Goal: Information Seeking & Learning: Learn about a topic

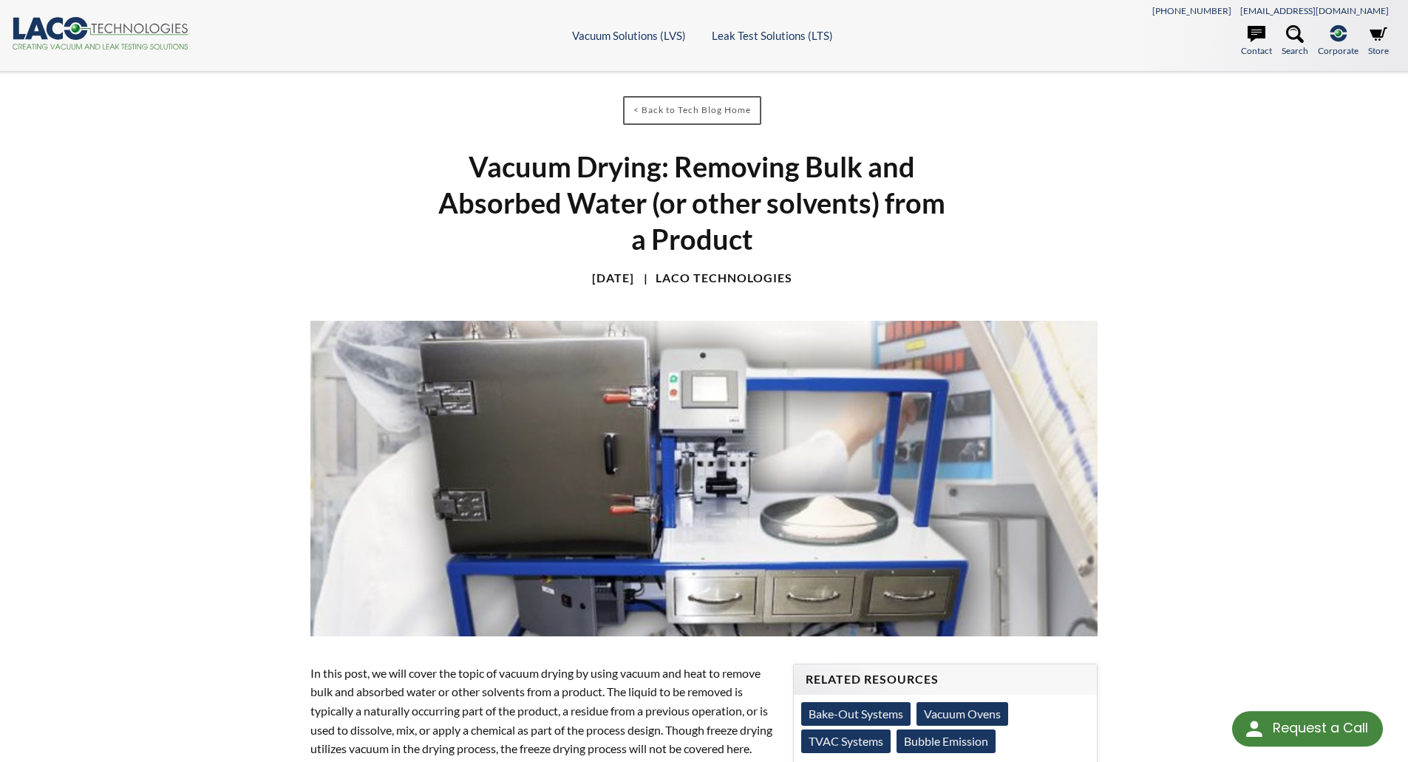
select select "Language Translate Widget"
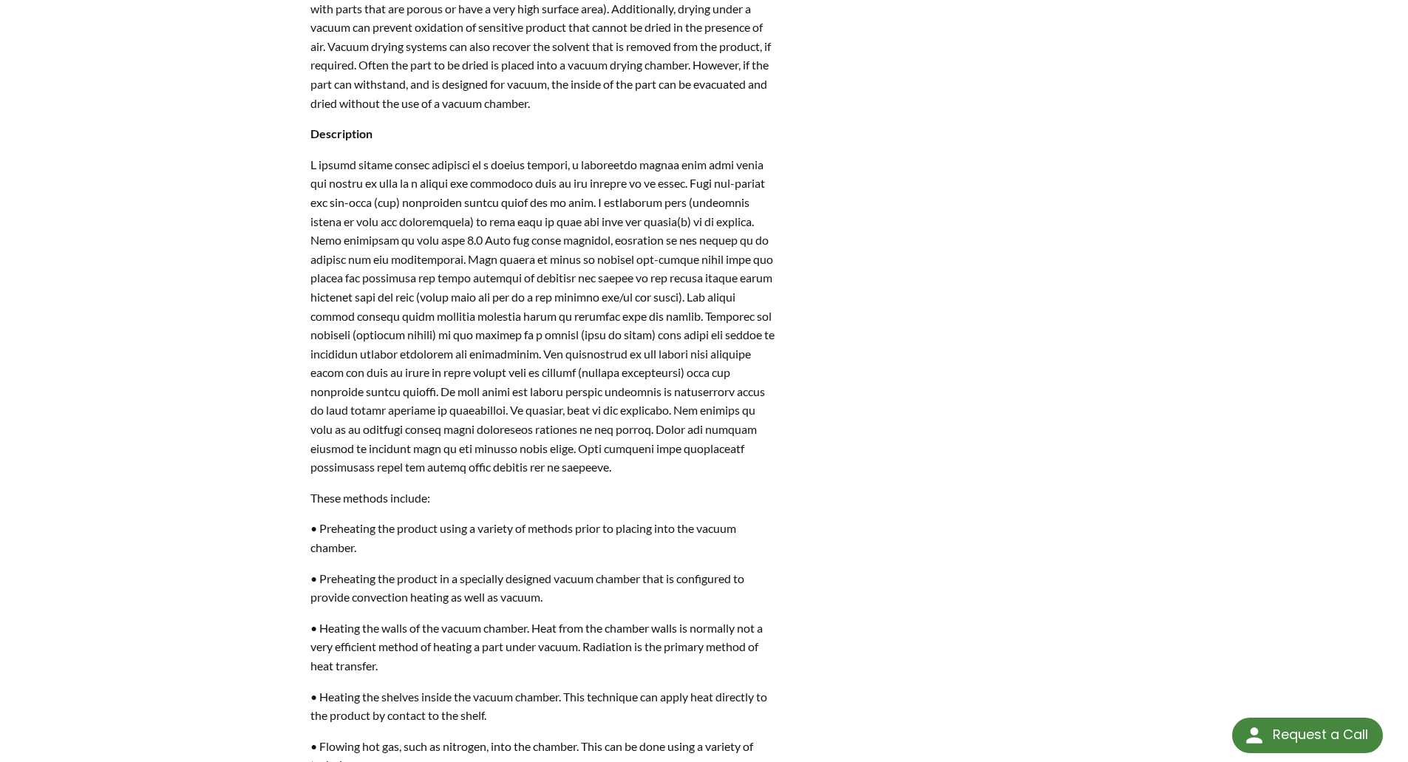
scroll to position [961, 0]
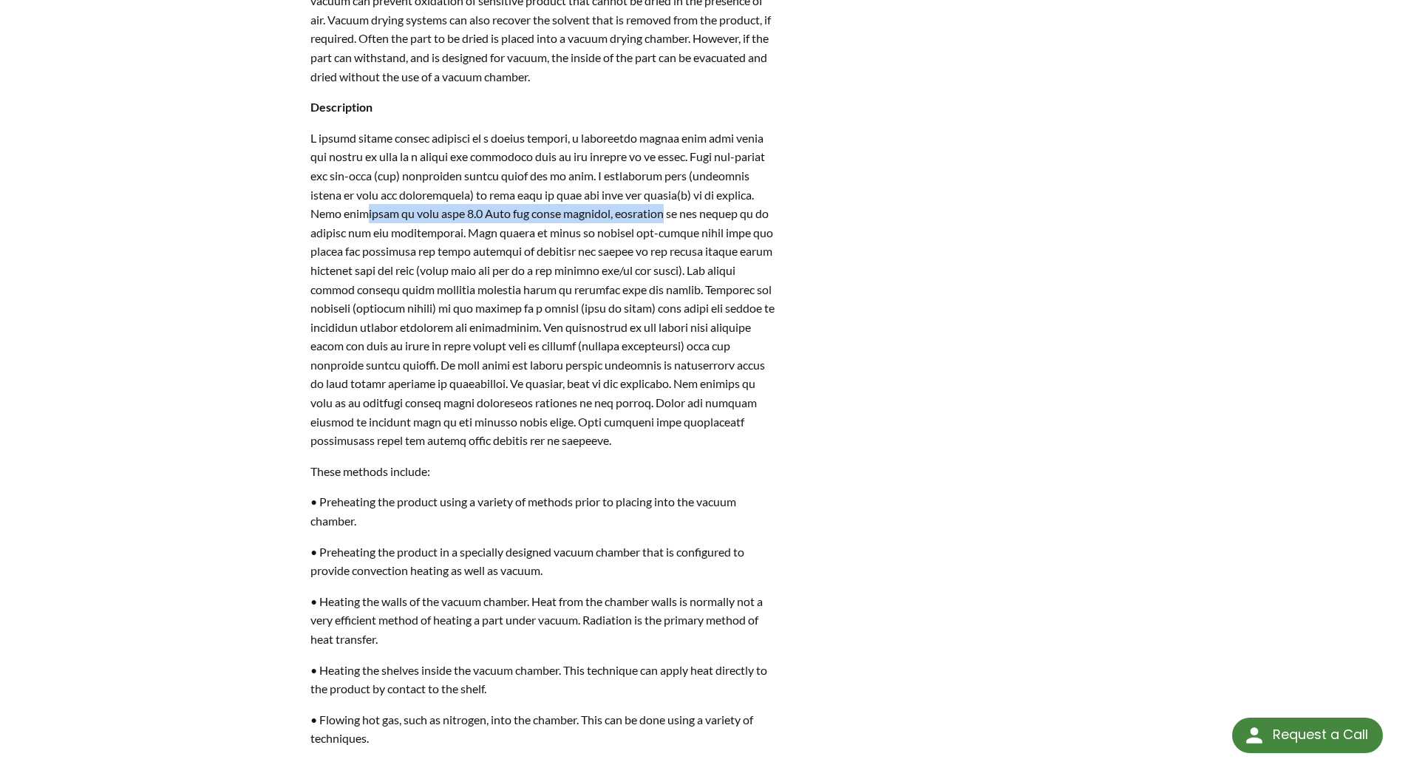
drag, startPoint x: 409, startPoint y: 237, endPoint x: 695, endPoint y: 236, distance: 286.0
click at [695, 236] on p at bounding box center [543, 289] width 466 height 321
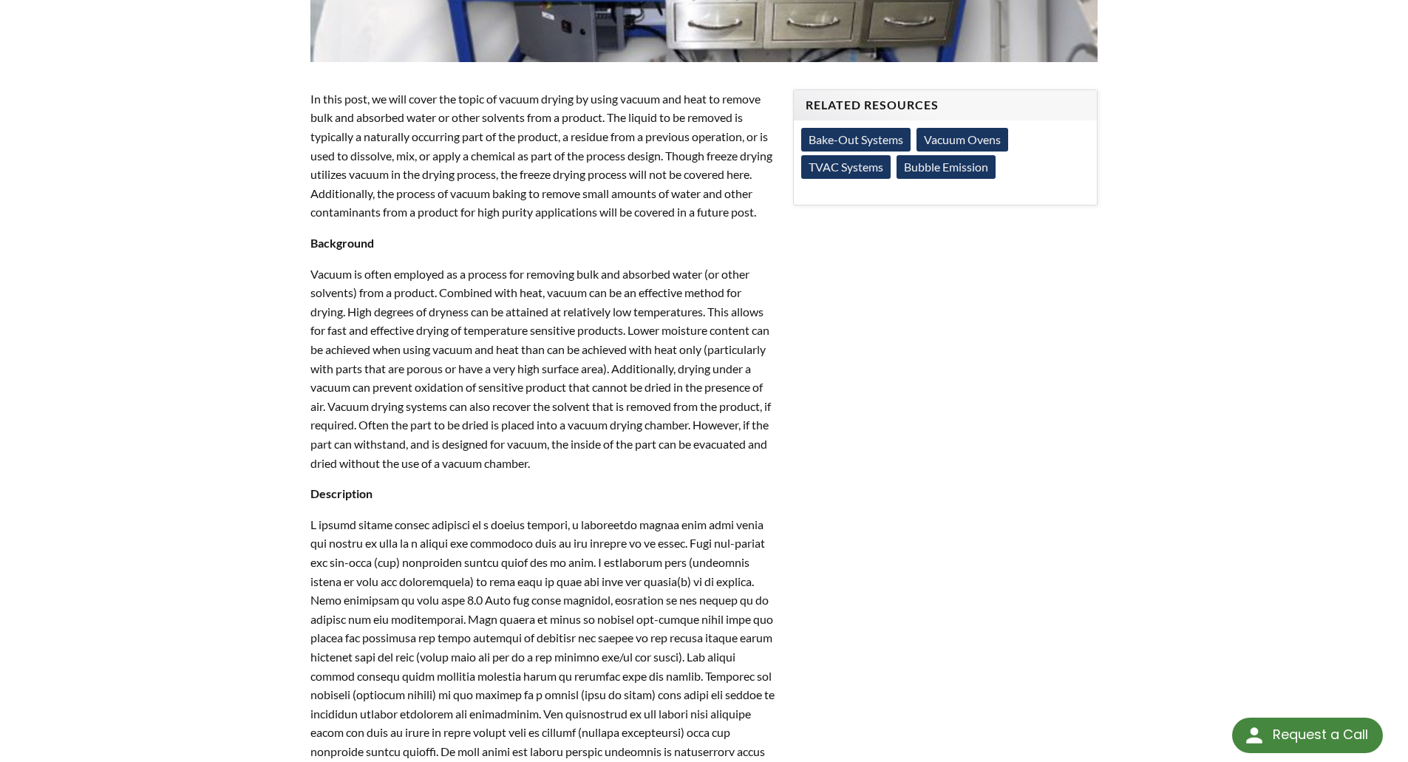
scroll to position [591, 0]
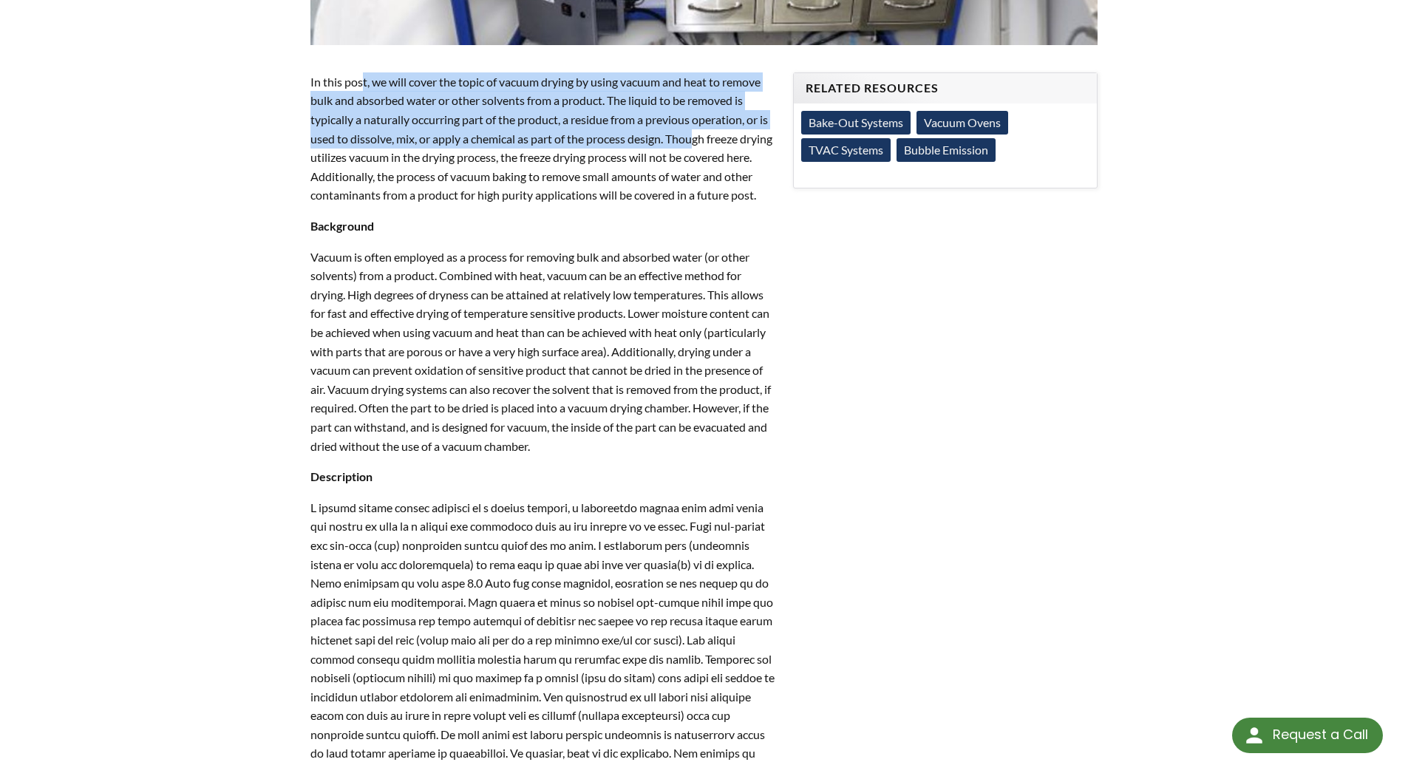
drag, startPoint x: 362, startPoint y: 84, endPoint x: 695, endPoint y: 141, distance: 338.1
click at [695, 141] on p "In this post, we will cover the topic of vacuum drying by using vacuum and heat…" at bounding box center [543, 138] width 466 height 132
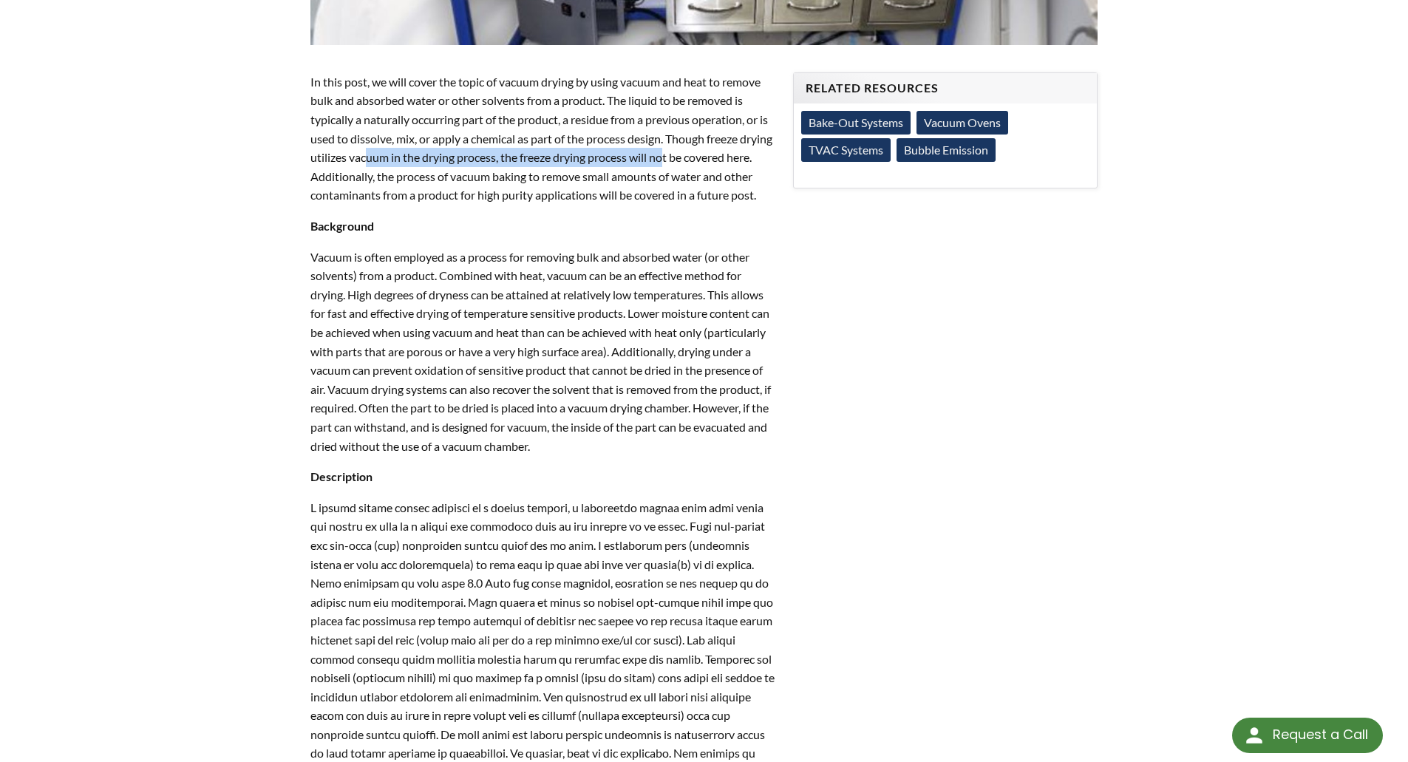
drag, startPoint x: 426, startPoint y: 162, endPoint x: 703, endPoint y: 155, distance: 276.5
click at [703, 155] on p "In this post, we will cover the topic of vacuum drying by using vacuum and heat…" at bounding box center [543, 138] width 466 height 132
drag, startPoint x: 392, startPoint y: 180, endPoint x: 449, endPoint y: 172, distance: 57.4
click at [449, 172] on p "In this post, we will cover the topic of vacuum drying by using vacuum and heat…" at bounding box center [543, 138] width 466 height 132
drag, startPoint x: 519, startPoint y: 182, endPoint x: 749, endPoint y: 185, distance: 229.9
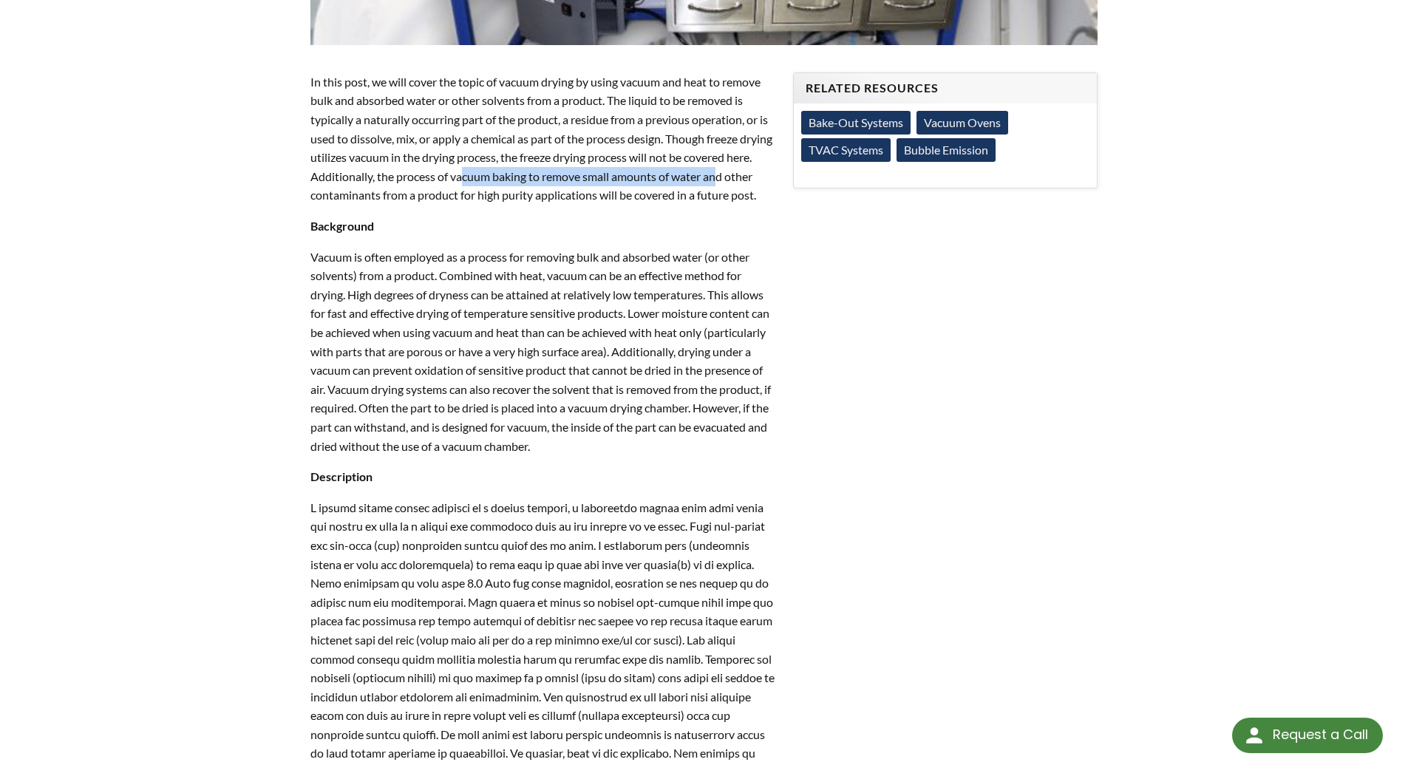
click at [749, 185] on p "In this post, we will cover the topic of vacuum drying by using vacuum and heat…" at bounding box center [543, 138] width 466 height 132
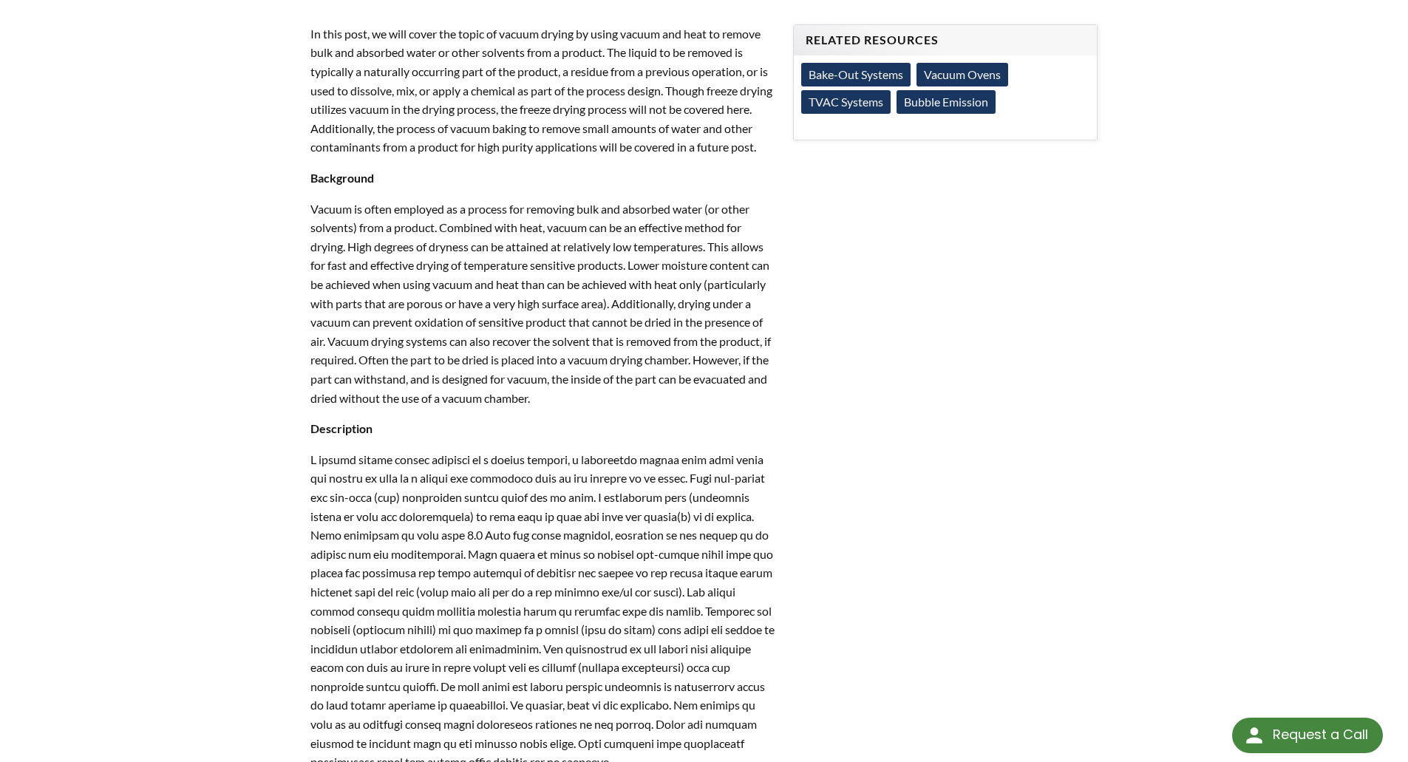
scroll to position [665, 0]
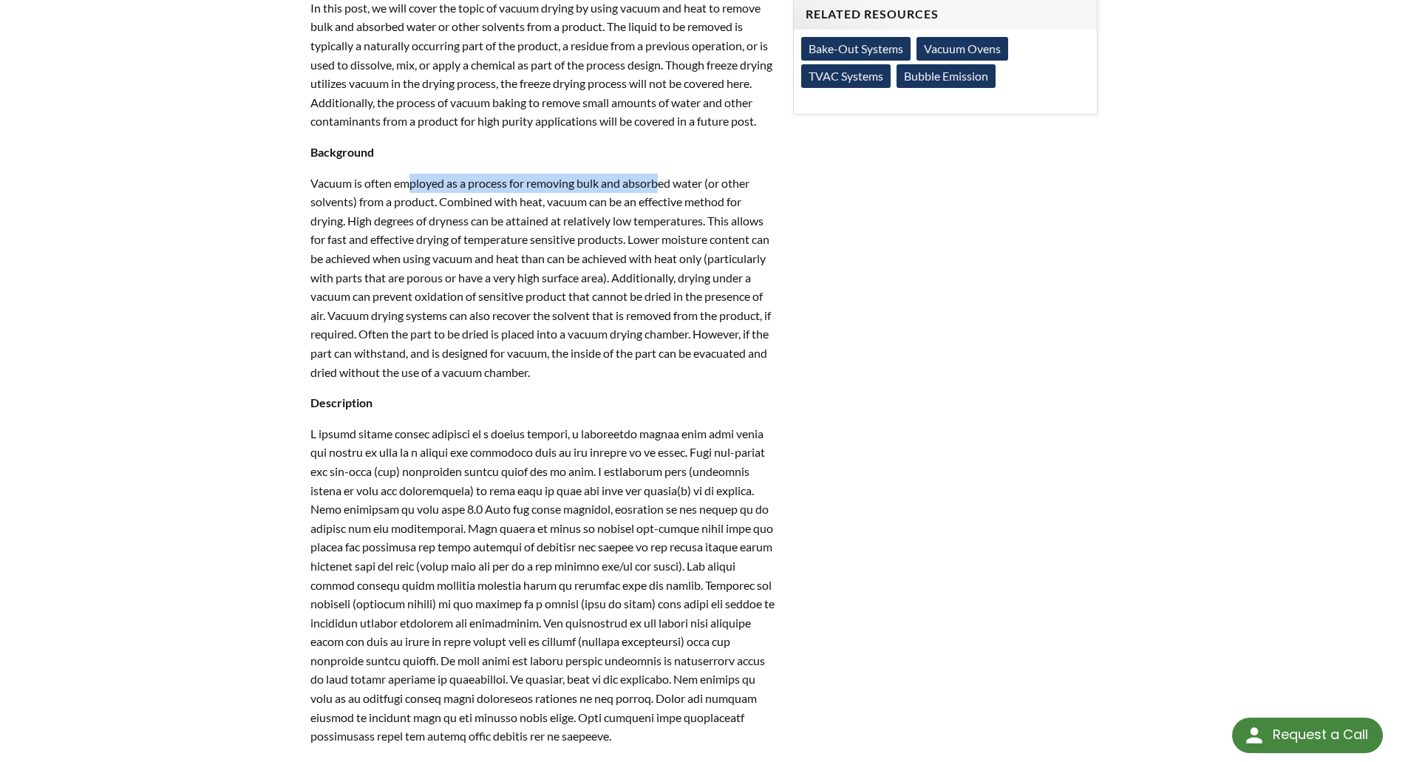
drag, startPoint x: 431, startPoint y: 205, endPoint x: 660, endPoint y: 210, distance: 229.2
click at [660, 210] on p "Vacuum is often employed as a process for removing bulk and absorbed water (or …" at bounding box center [543, 278] width 466 height 208
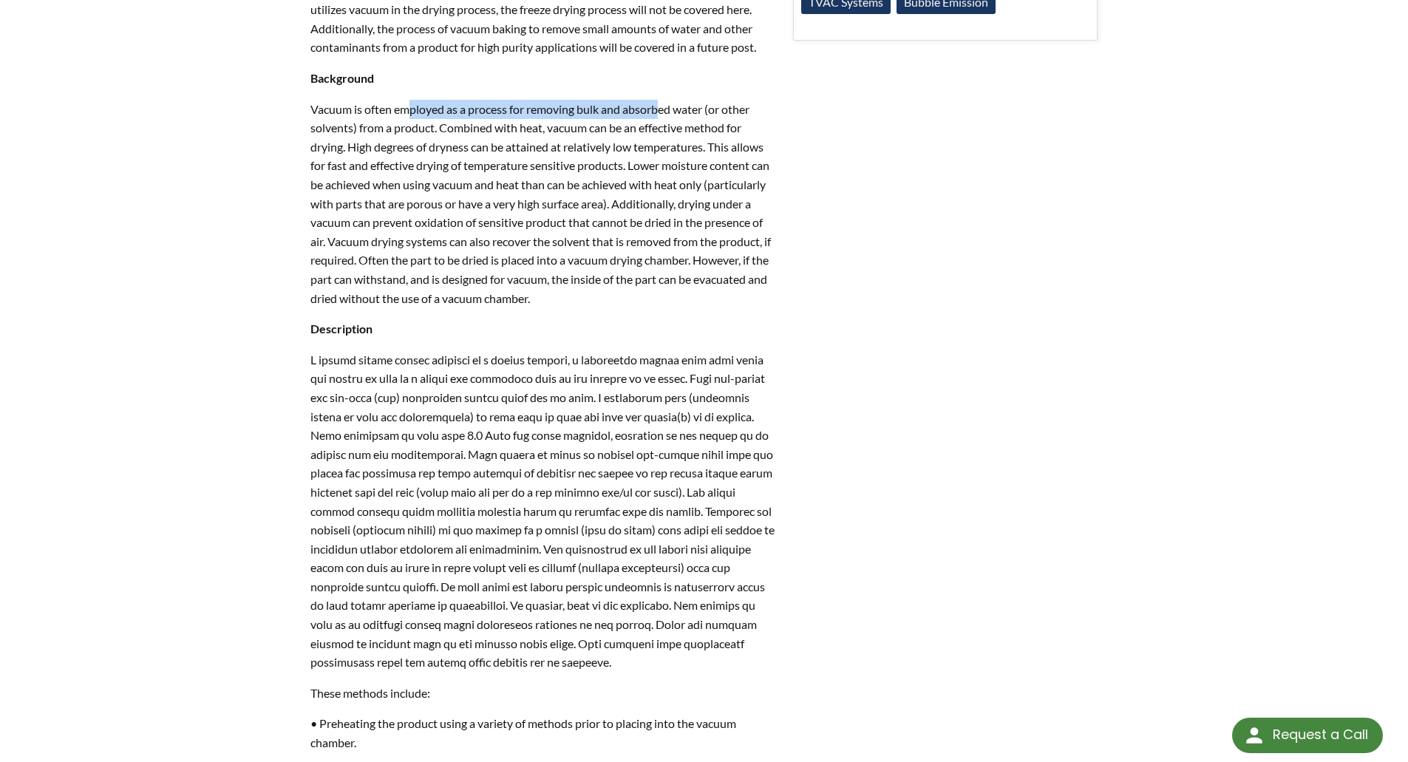
scroll to position [813, 0]
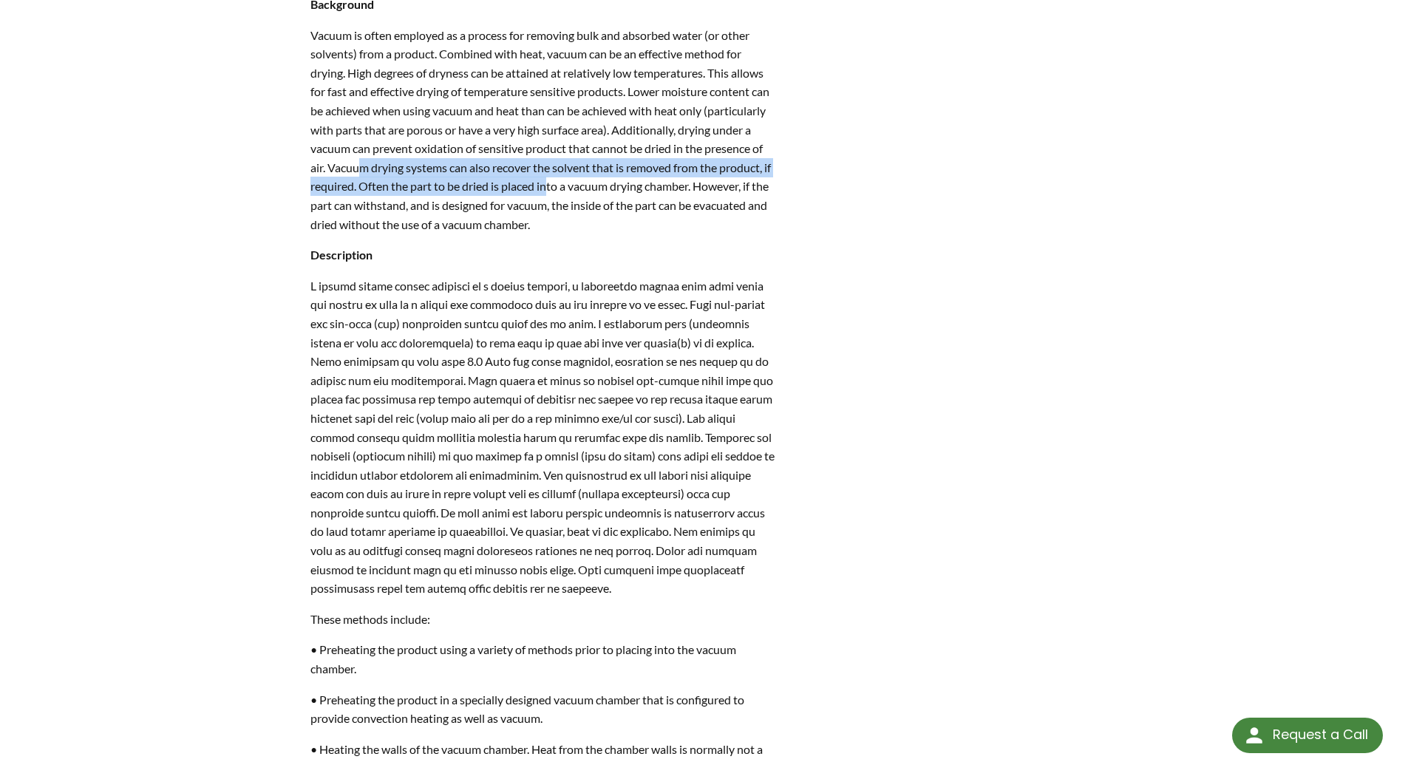
drag, startPoint x: 458, startPoint y: 188, endPoint x: 649, endPoint y: 199, distance: 190.9
click at [649, 199] on p "Vacuum is often employed as a process for removing bulk and absorbed water (or …" at bounding box center [543, 130] width 466 height 208
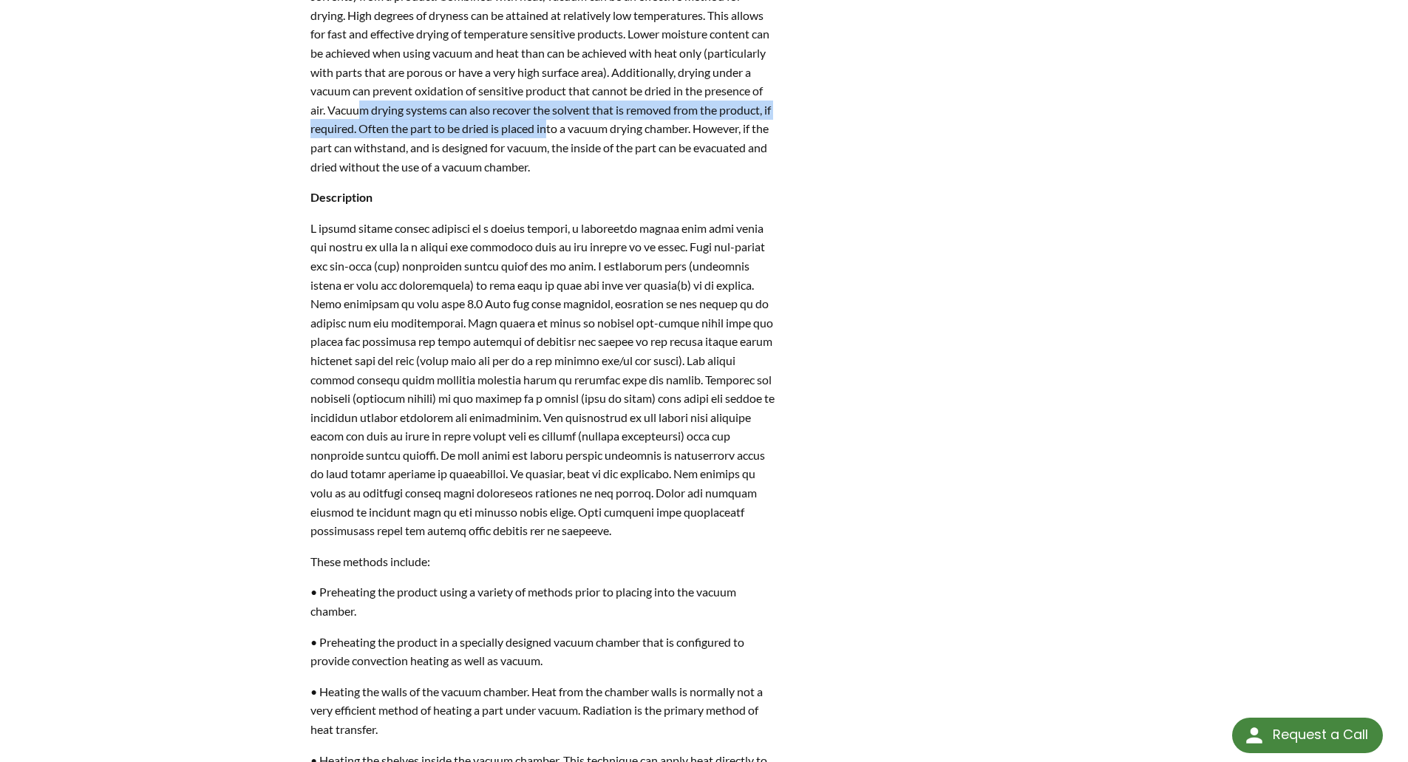
scroll to position [887, 0]
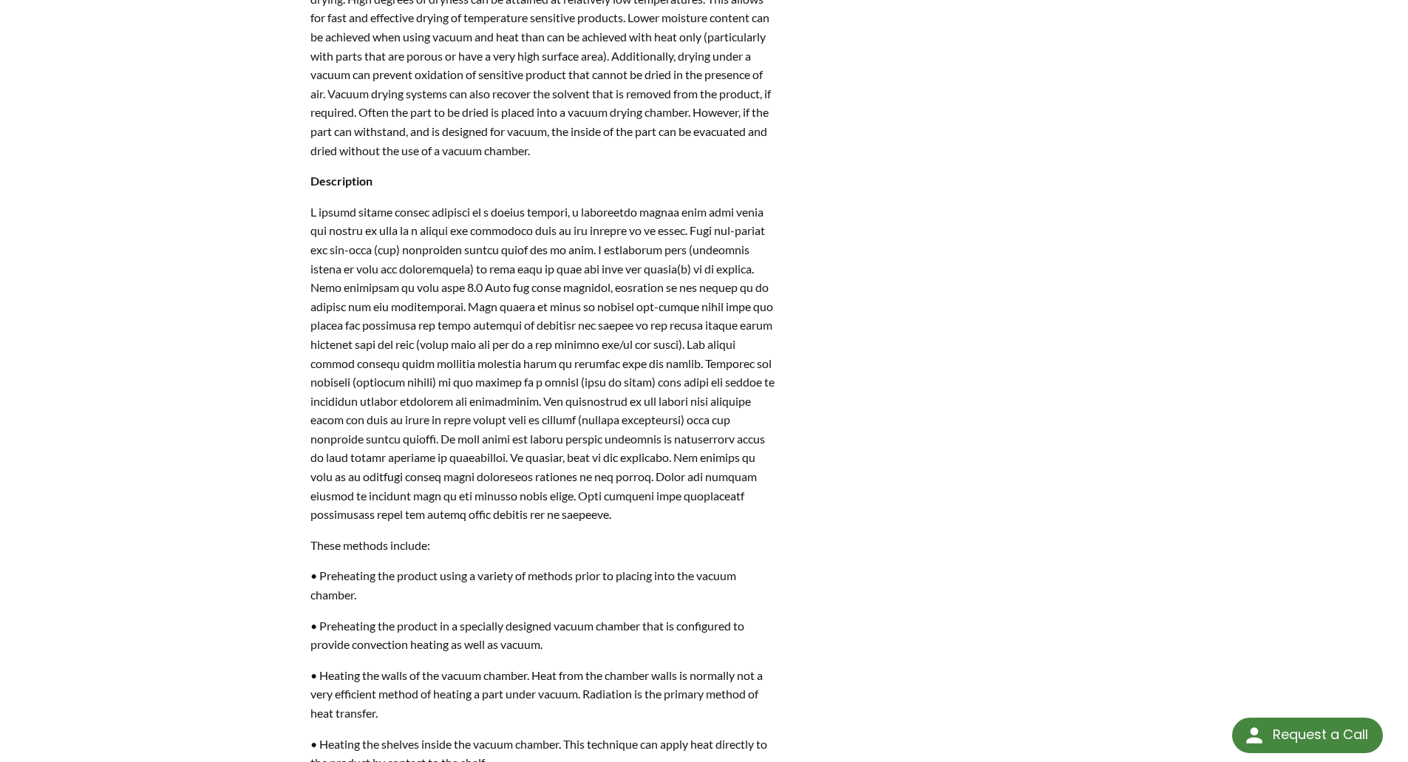
click at [704, 131] on p "Vacuum is often employed as a process for removing bulk and absorbed water (or …" at bounding box center [543, 56] width 466 height 208
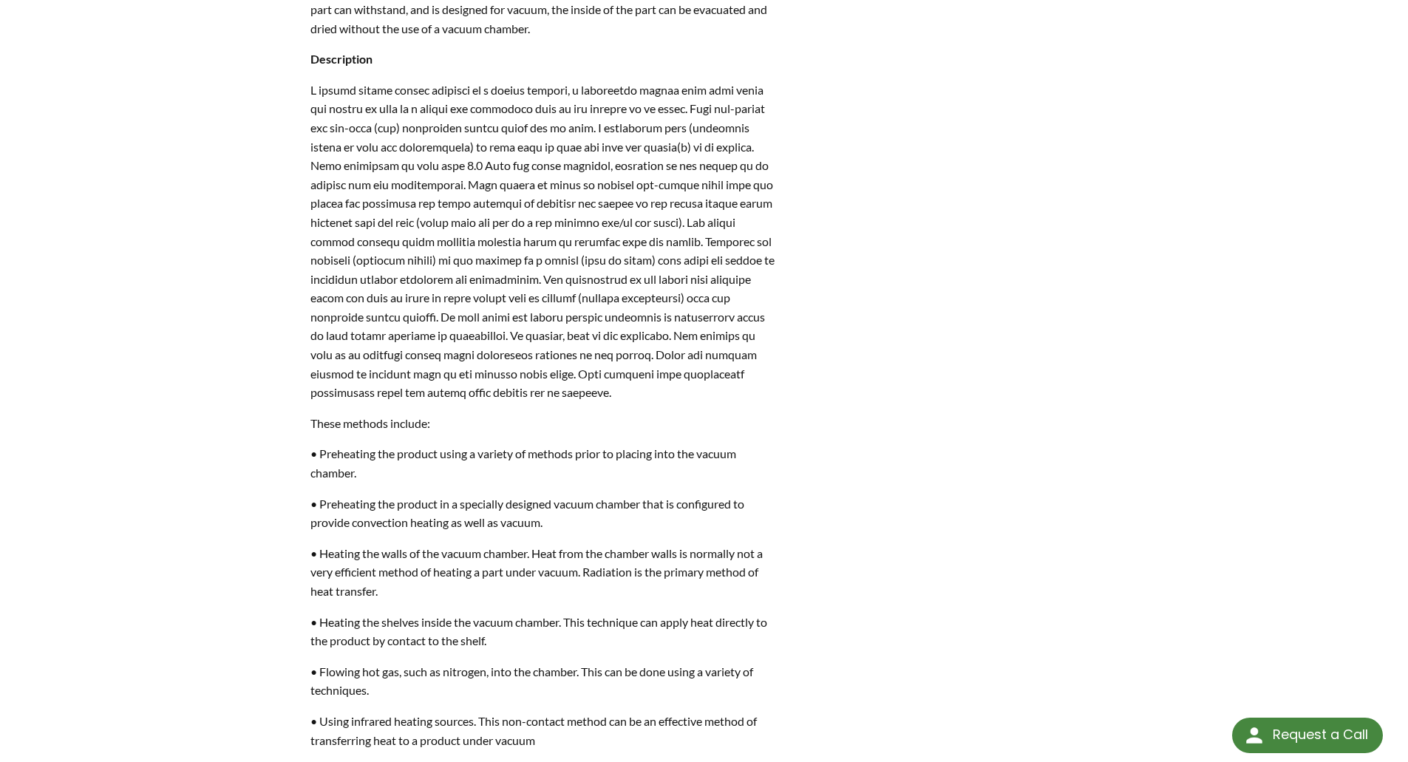
scroll to position [1035, 0]
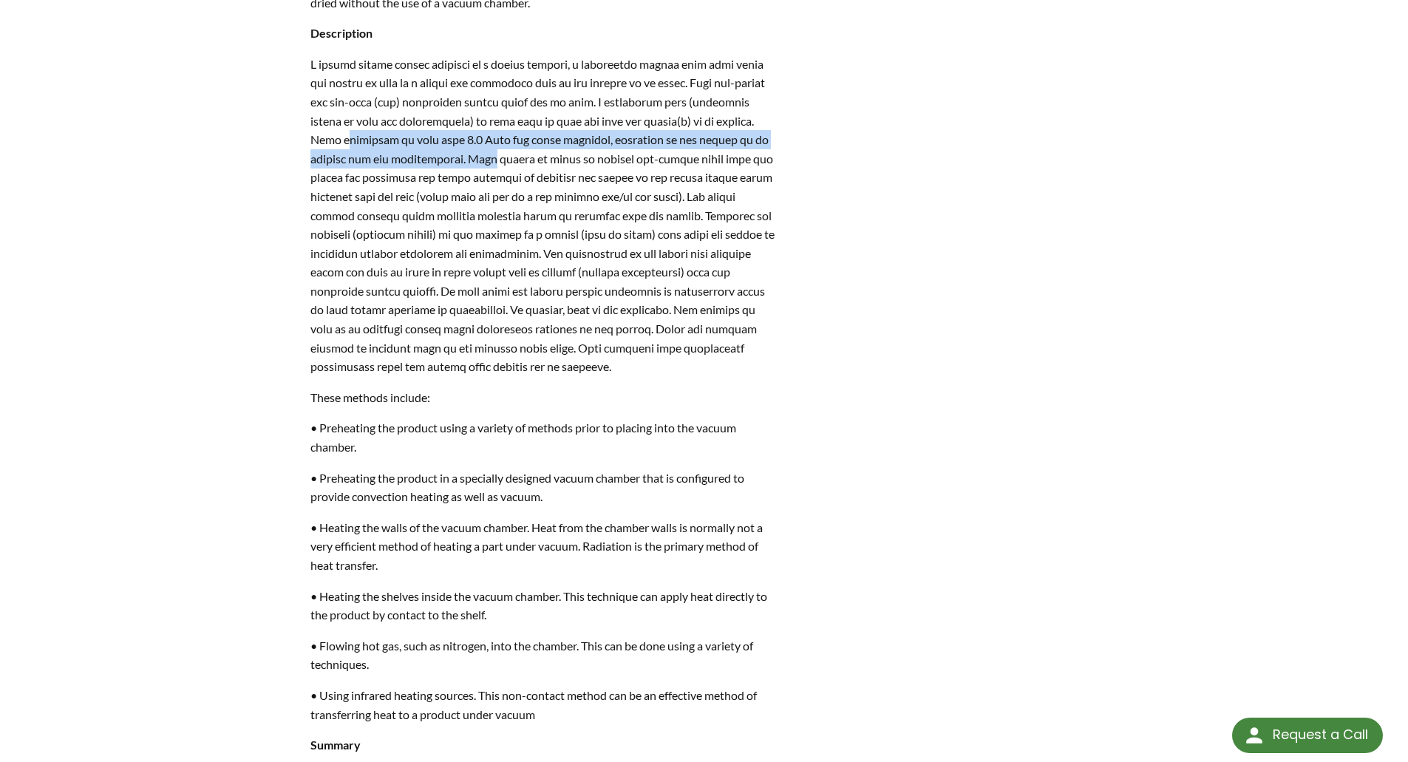
drag, startPoint x: 394, startPoint y: 162, endPoint x: 528, endPoint y: 171, distance: 134.1
click at [528, 171] on p at bounding box center [543, 215] width 466 height 321
click at [528, 164] on p at bounding box center [543, 215] width 466 height 321
drag, startPoint x: 528, startPoint y: 153, endPoint x: 687, endPoint y: 157, distance: 159.7
click at [689, 157] on p at bounding box center [543, 215] width 466 height 321
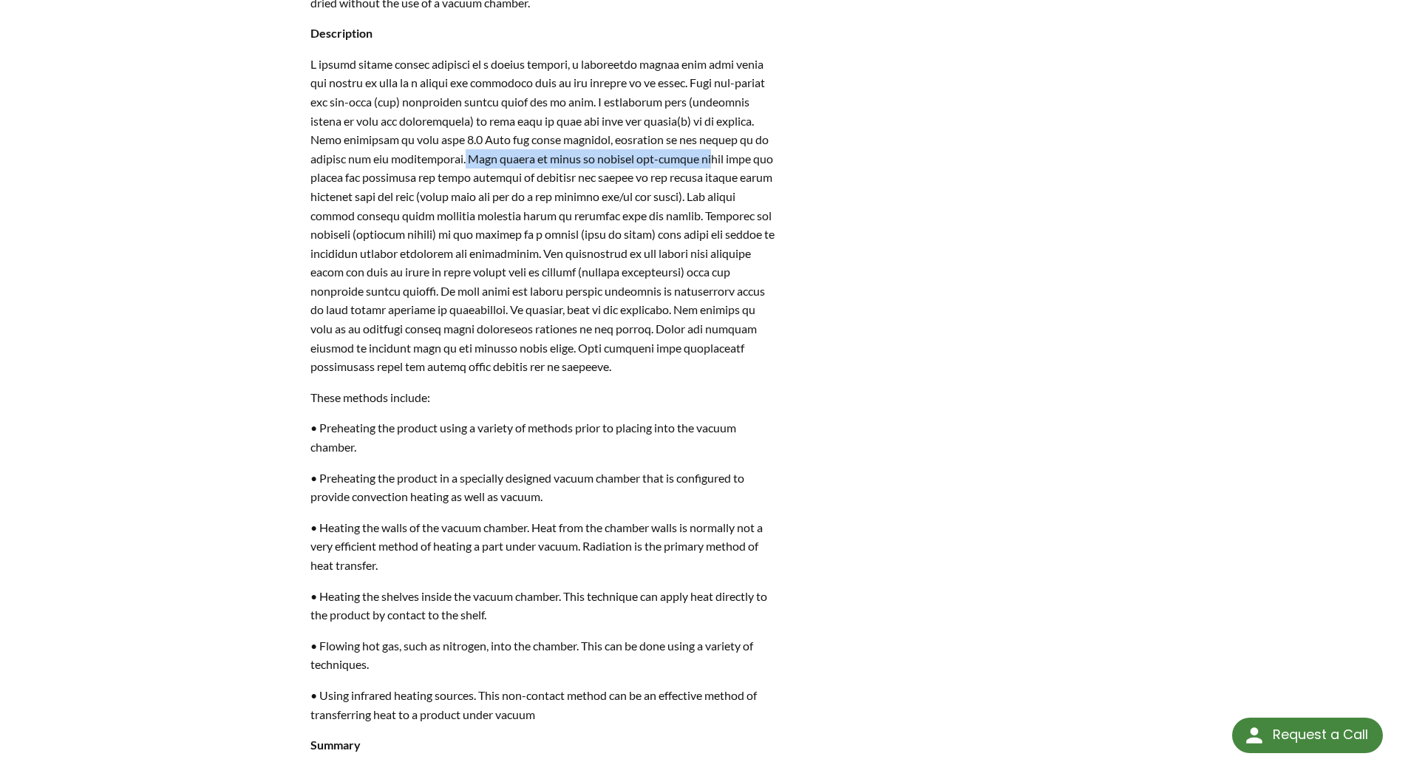
drag, startPoint x: 500, startPoint y: 174, endPoint x: 736, endPoint y: 174, distance: 235.7
click at [736, 174] on p at bounding box center [543, 215] width 466 height 321
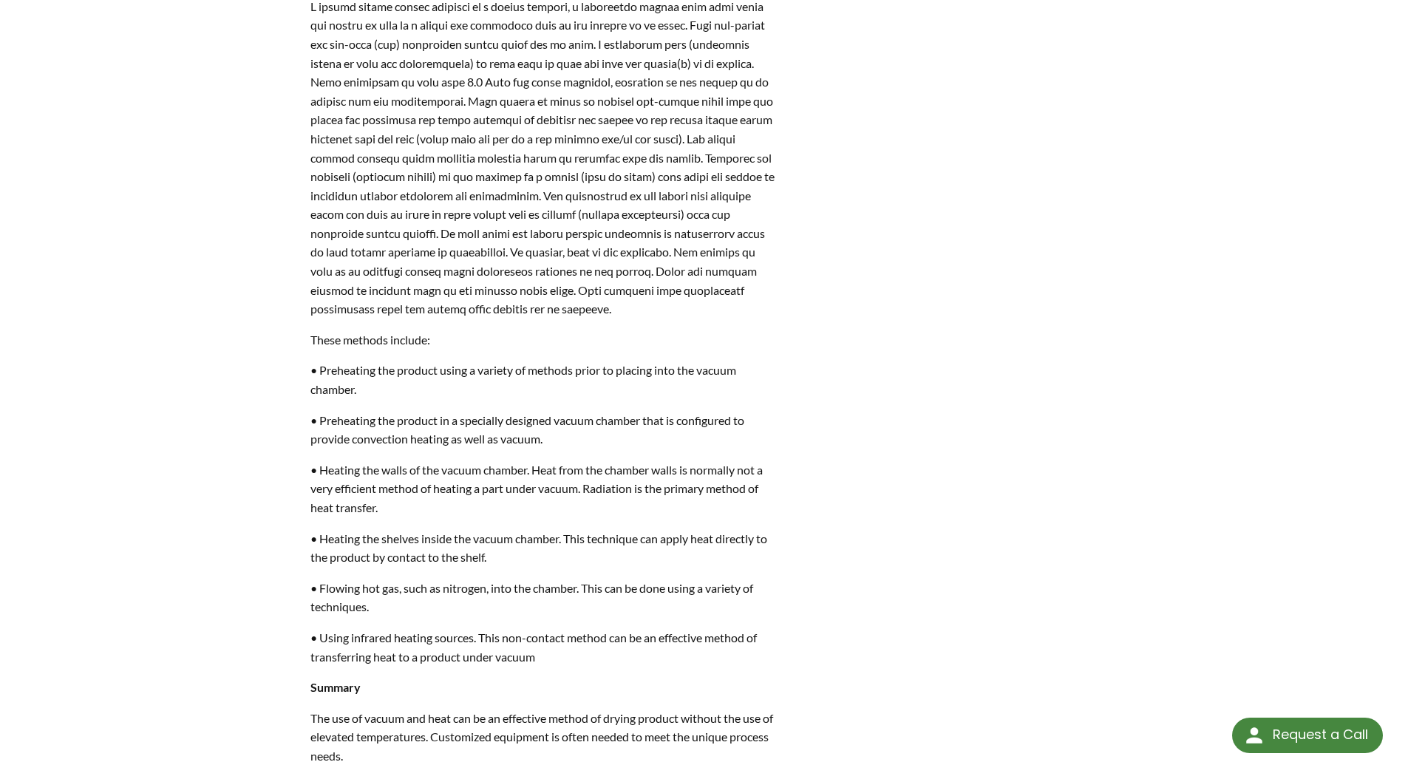
scroll to position [1109, 0]
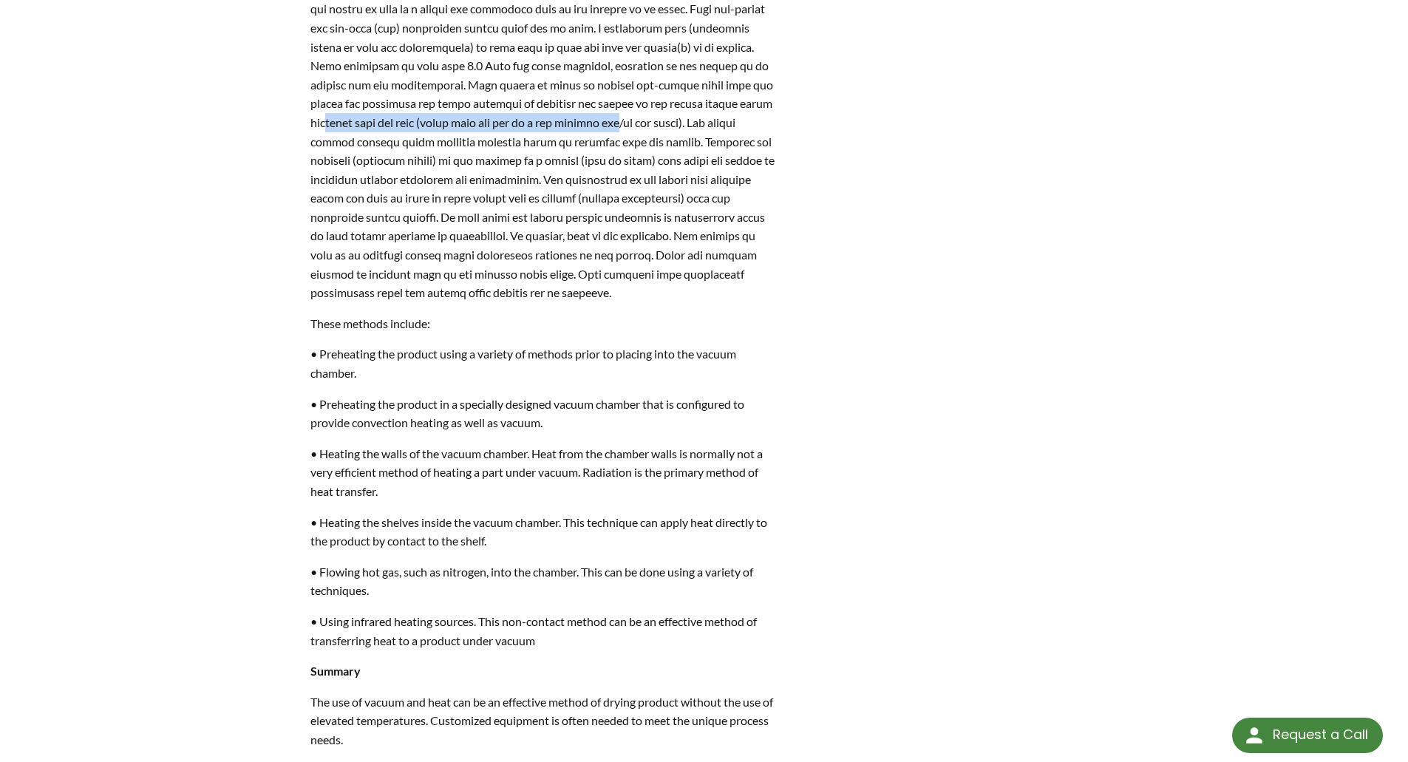
drag, startPoint x: 396, startPoint y: 141, endPoint x: 690, endPoint y: 148, distance: 294.2
click at [690, 148] on p at bounding box center [543, 141] width 466 height 321
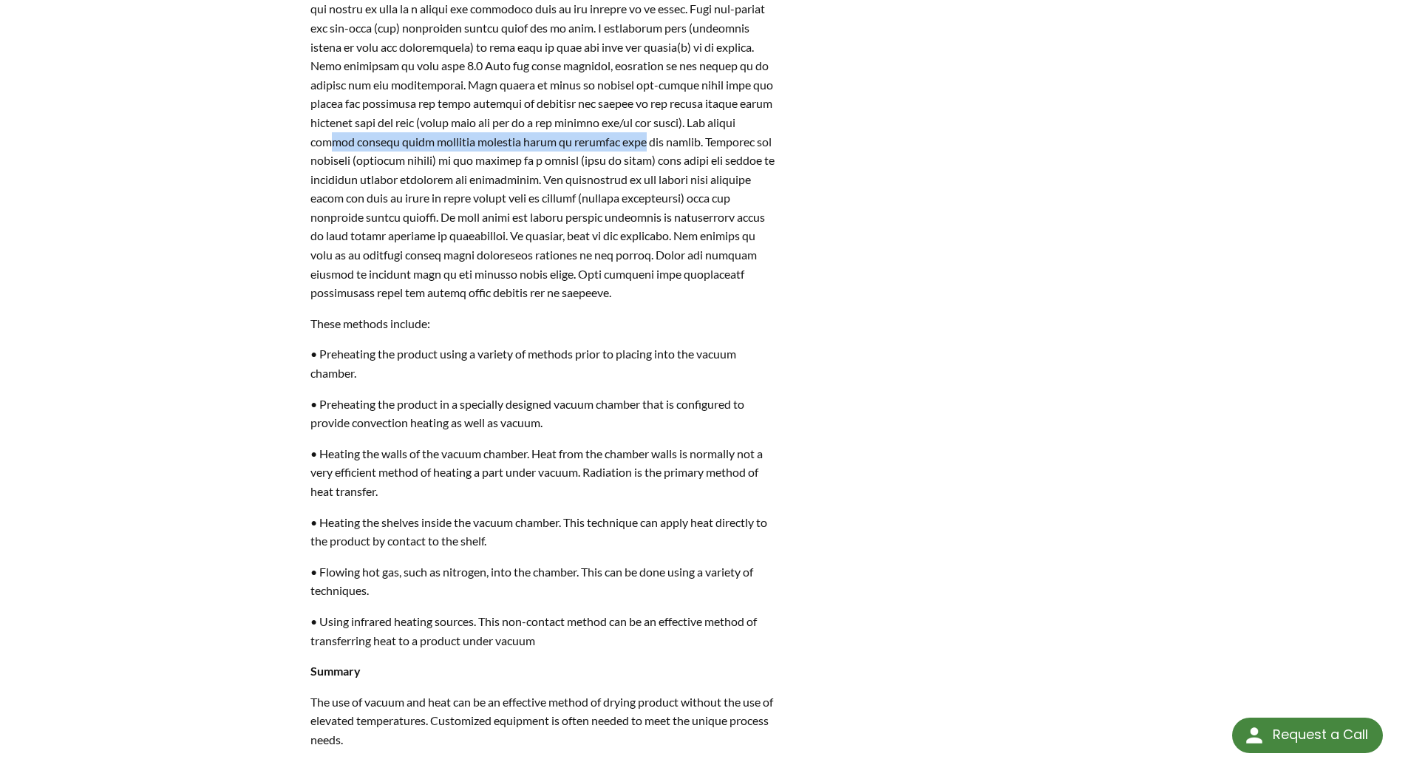
drag, startPoint x: 390, startPoint y: 157, endPoint x: 681, endPoint y: 160, distance: 291.2
click at [681, 160] on p at bounding box center [543, 141] width 466 height 321
drag, startPoint x: 369, startPoint y: 180, endPoint x: 687, endPoint y: 183, distance: 317.8
click at [687, 183] on p at bounding box center [543, 141] width 466 height 321
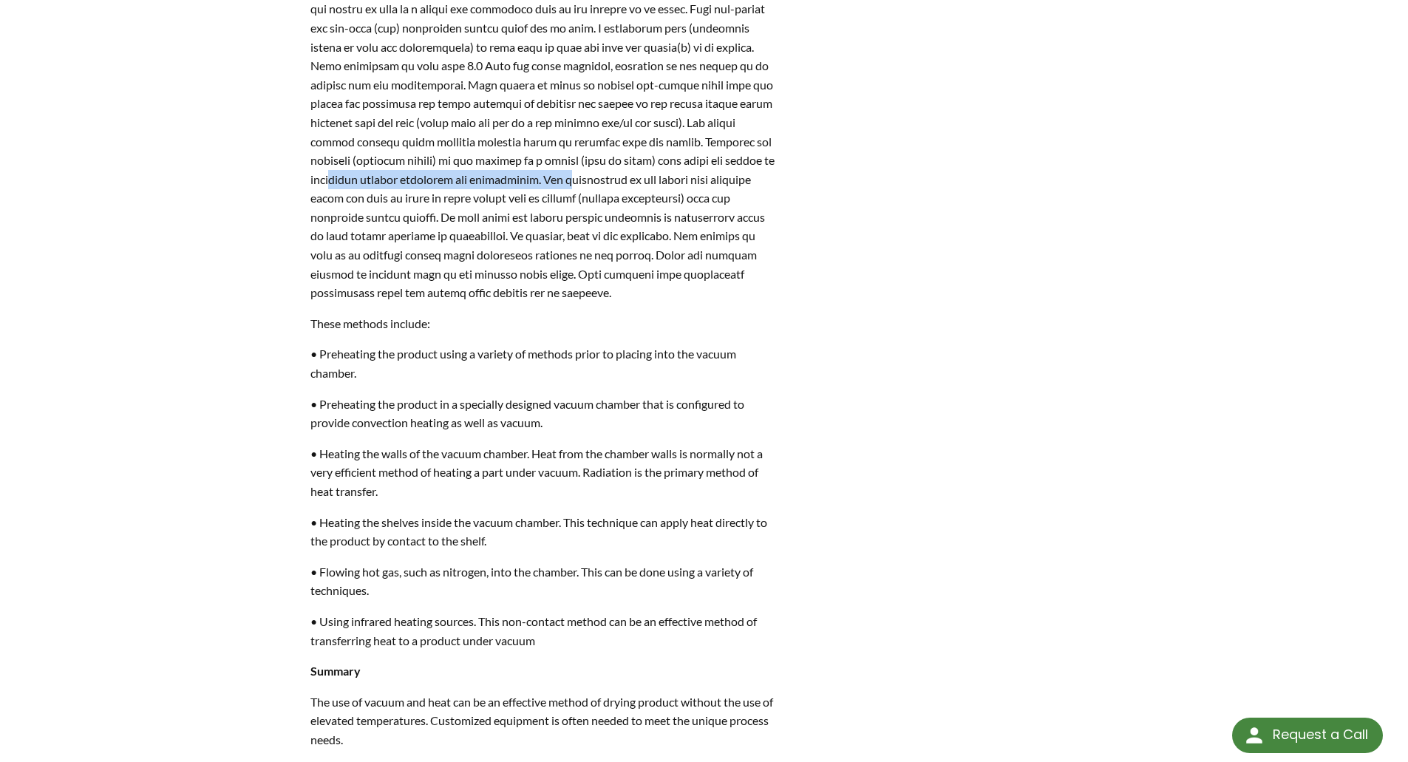
drag, startPoint x: 438, startPoint y: 197, endPoint x: 669, endPoint y: 206, distance: 230.8
click at [669, 206] on p at bounding box center [543, 141] width 466 height 321
drag, startPoint x: 565, startPoint y: 235, endPoint x: 658, endPoint y: 230, distance: 93.3
click at [658, 230] on p at bounding box center [543, 141] width 466 height 321
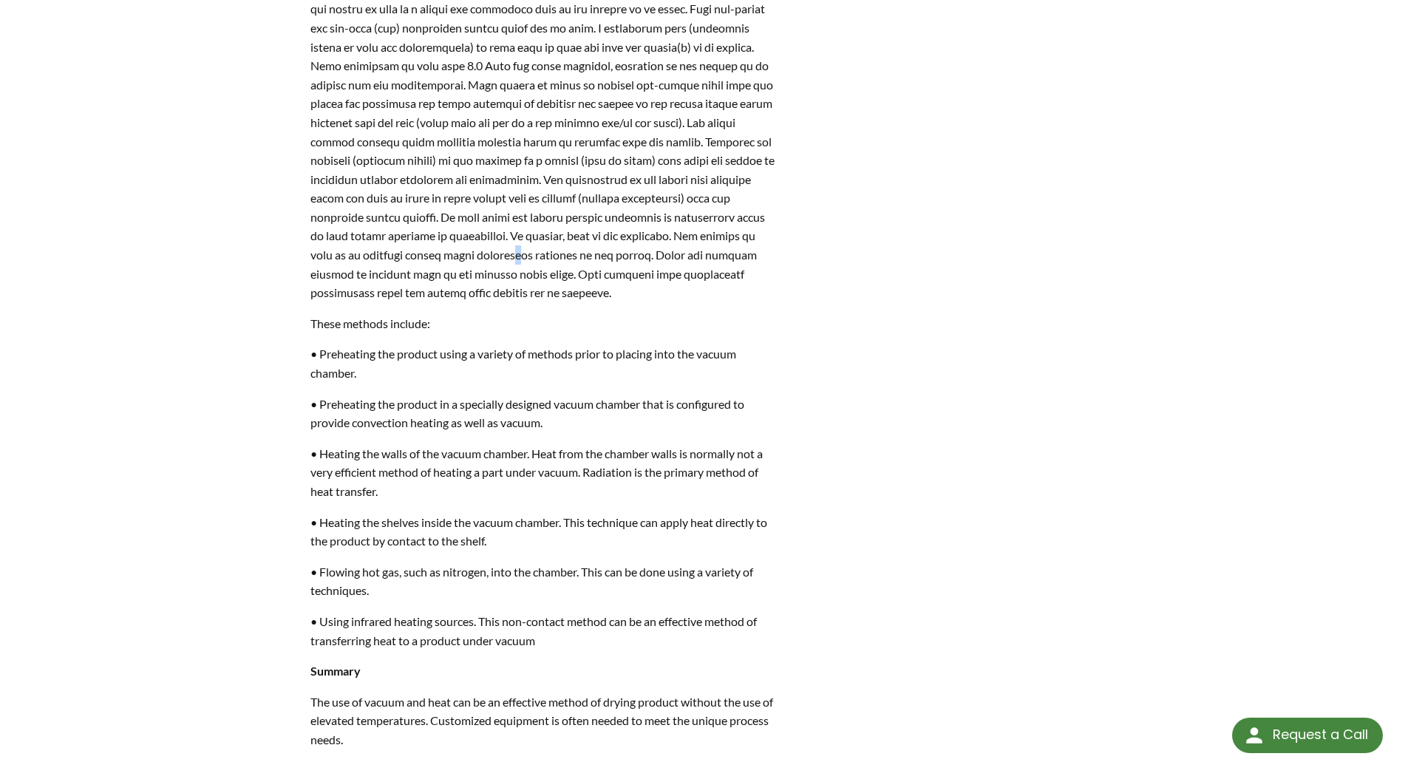
click at [649, 272] on p at bounding box center [543, 141] width 466 height 321
drag, startPoint x: 453, startPoint y: 277, endPoint x: 610, endPoint y: 274, distance: 156.7
click at [610, 274] on p at bounding box center [543, 141] width 466 height 321
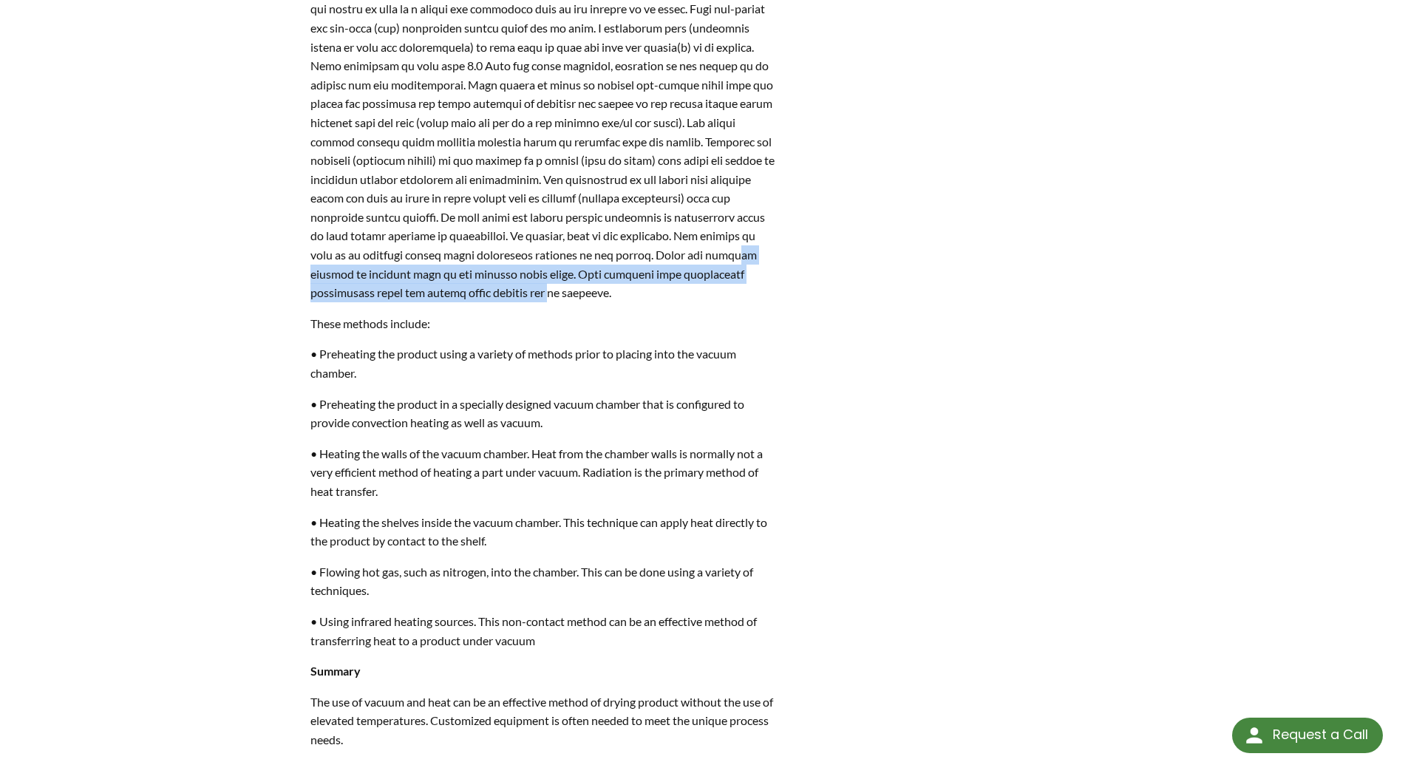
drag, startPoint x: 398, startPoint y: 296, endPoint x: 660, endPoint y: 304, distance: 262.5
click at [660, 302] on p at bounding box center [543, 141] width 466 height 321
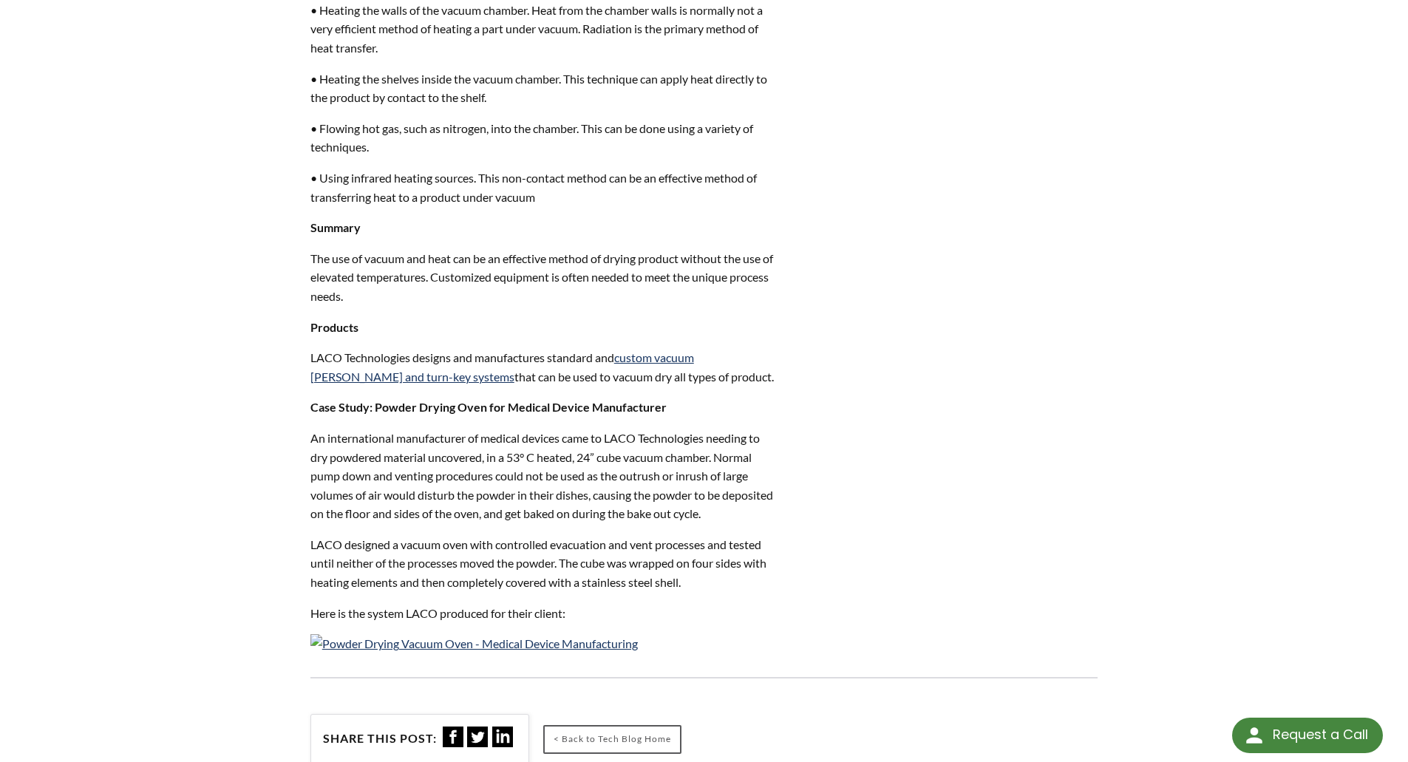
scroll to position [1626, 0]
